Goal: Information Seeking & Learning: Learn about a topic

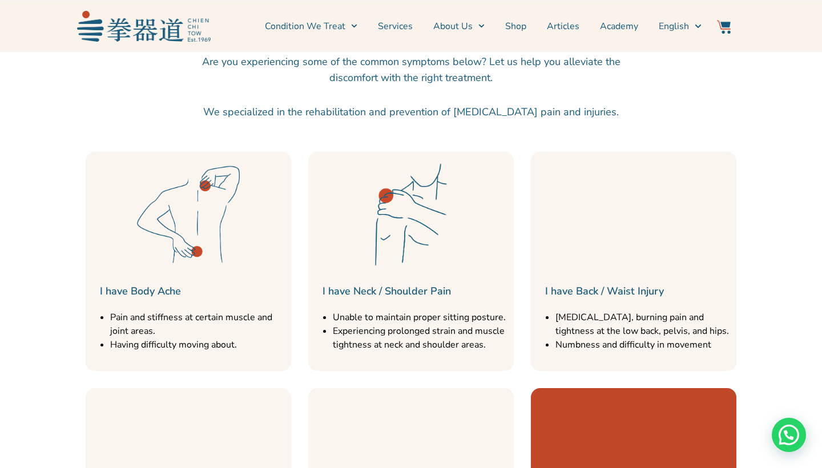
scroll to position [1188, 0]
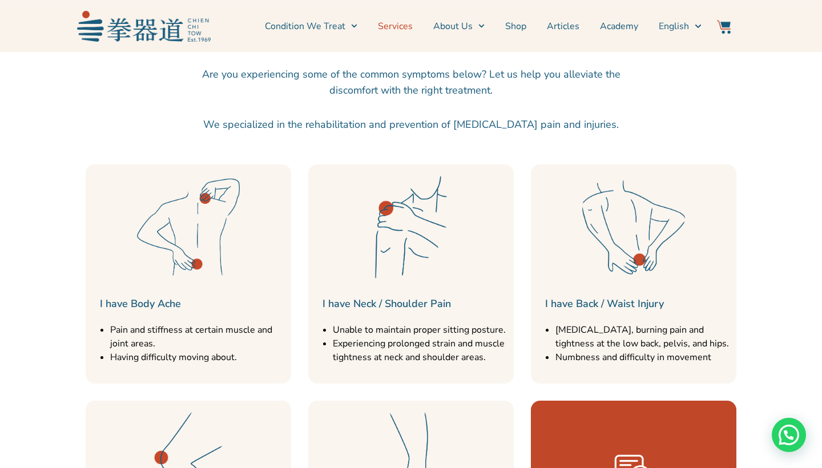
click at [406, 24] on link "Services" at bounding box center [395, 26] width 35 height 29
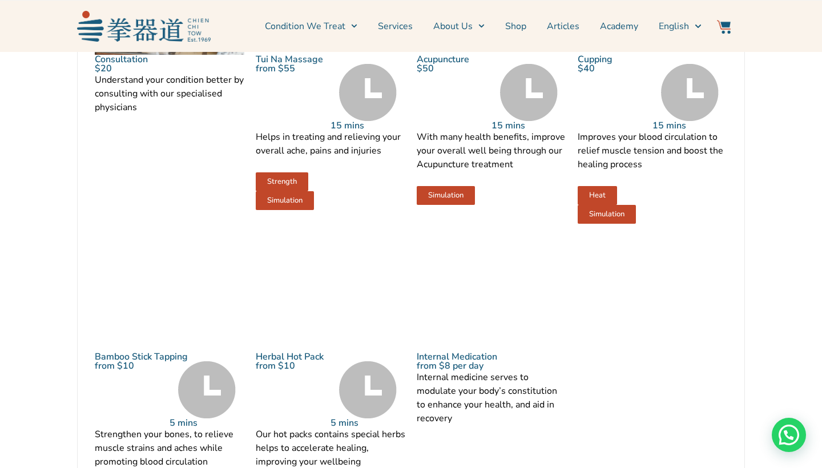
scroll to position [1353, 0]
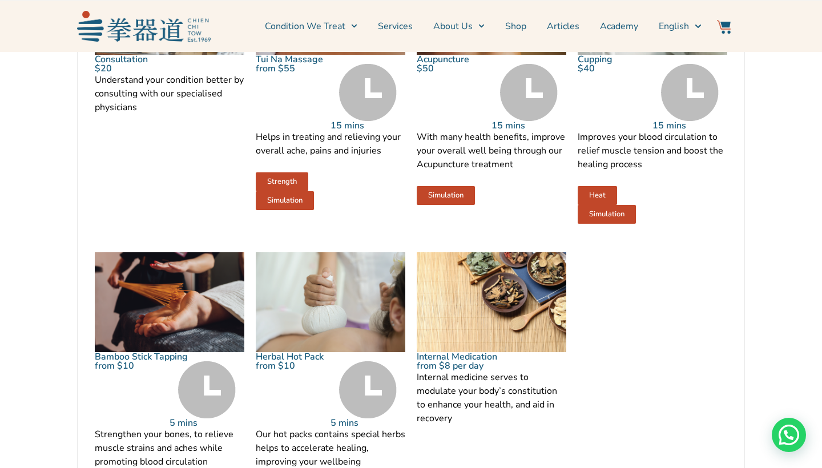
click at [361, 121] on img at bounding box center [368, 92] width 58 height 57
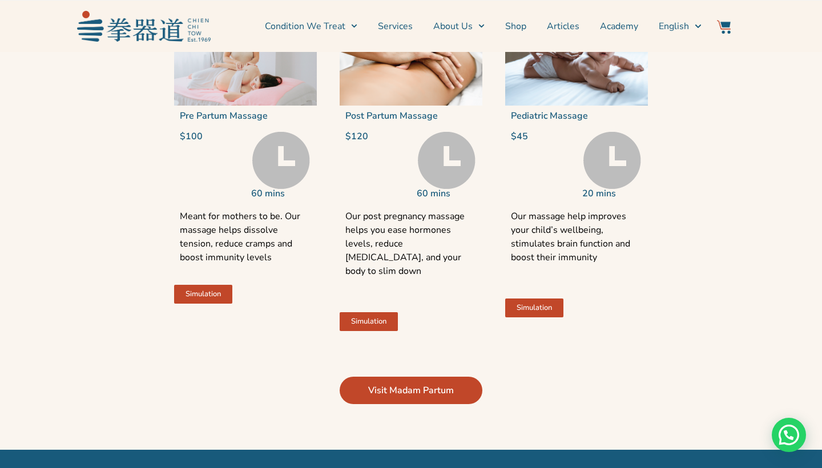
scroll to position [2643, 0]
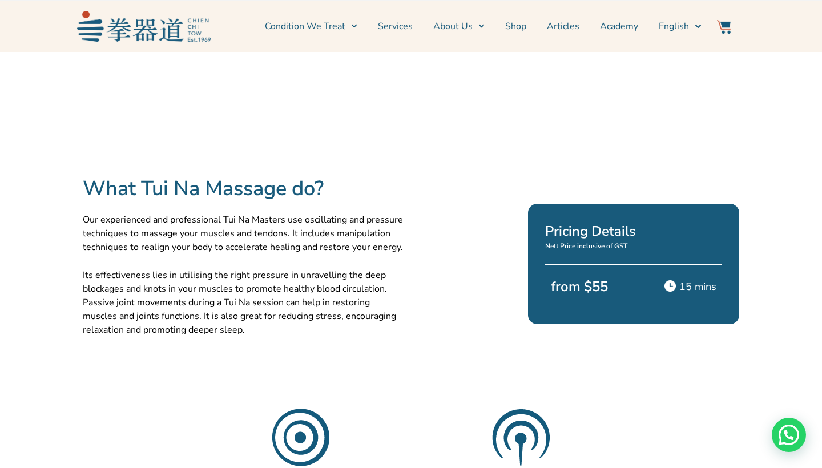
scroll to position [259, 0]
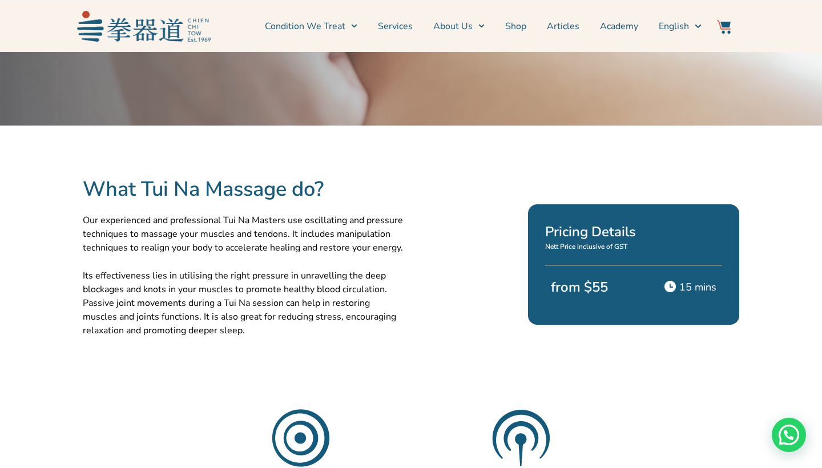
drag, startPoint x: 575, startPoint y: 296, endPoint x: 575, endPoint y: 286, distance: 10.3
click at [575, 296] on div "from $55" at bounding box center [598, 298] width 95 height 42
click at [579, 277] on p "from $55" at bounding box center [598, 287] width 95 height 21
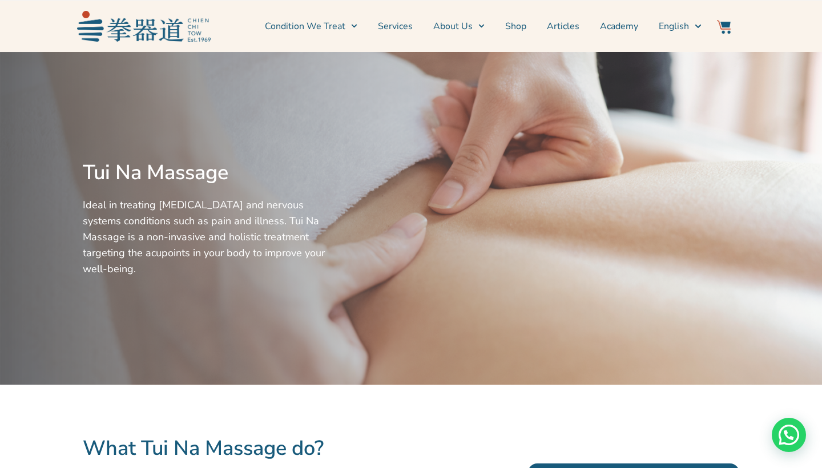
scroll to position [0, 0]
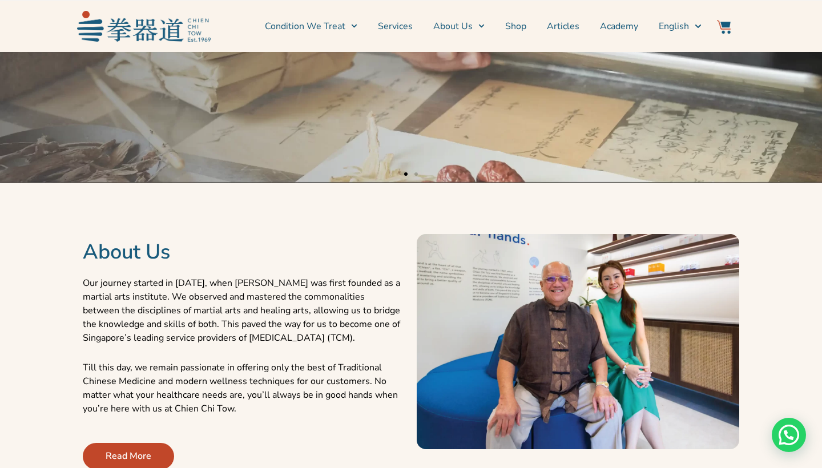
scroll to position [270, 0]
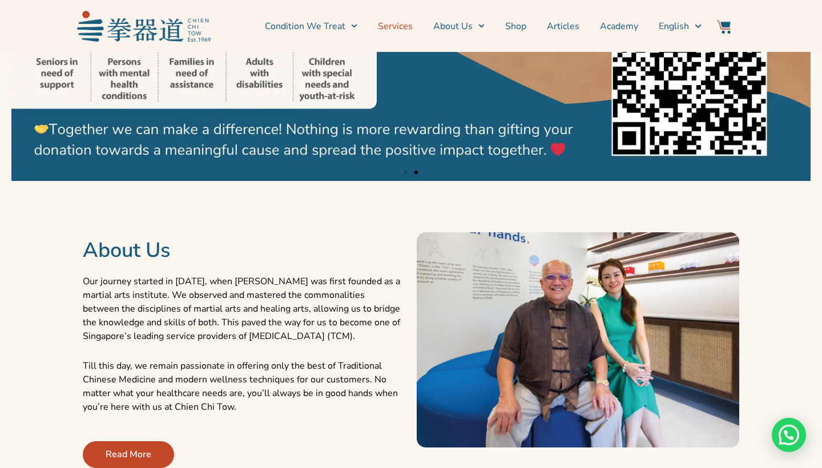
click at [405, 26] on link "Services" at bounding box center [395, 26] width 35 height 29
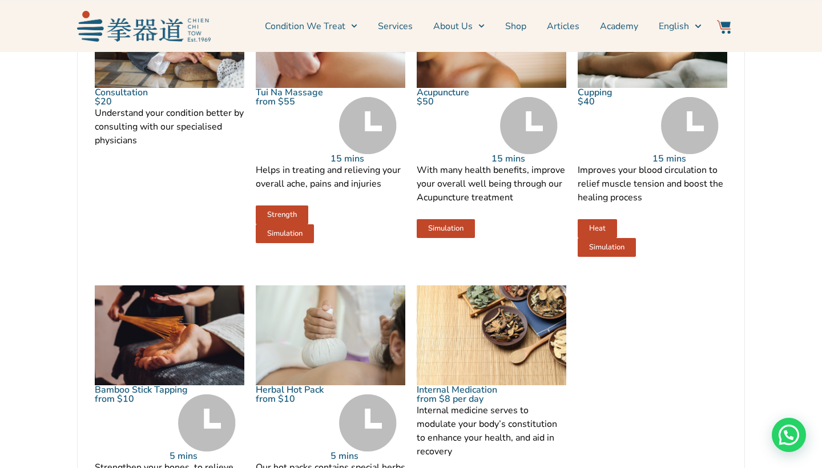
scroll to position [1323, 0]
